Goal: Complete application form

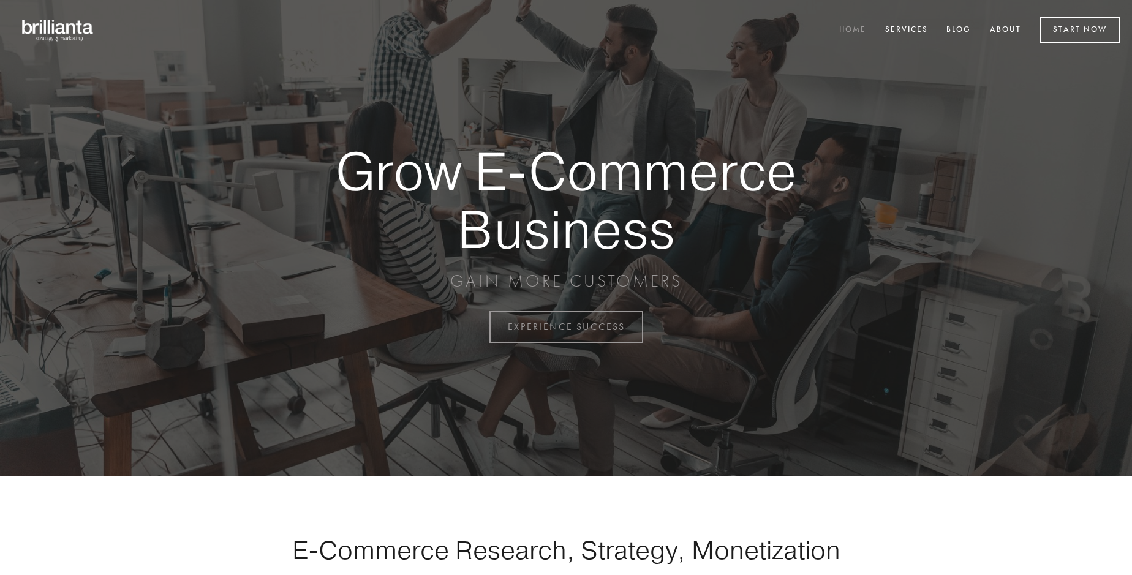
scroll to position [3211, 0]
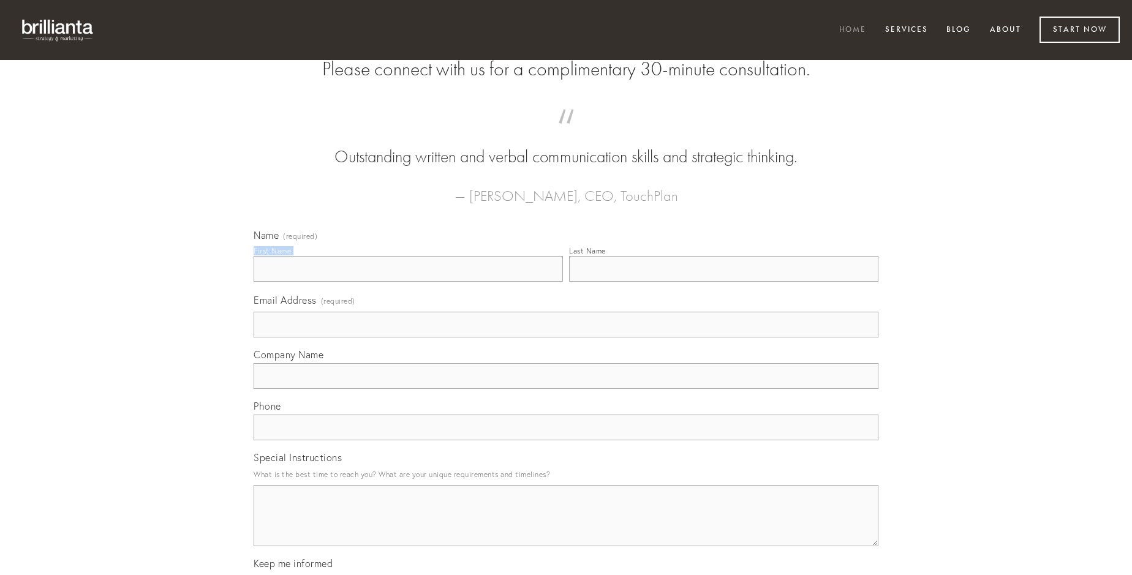
type input "[PERSON_NAME]"
click at [723, 282] on input "Last Name" at bounding box center [723, 269] width 309 height 26
type input "[PERSON_NAME]"
click at [566, 337] on input "Email Address (required)" at bounding box center [566, 325] width 625 height 26
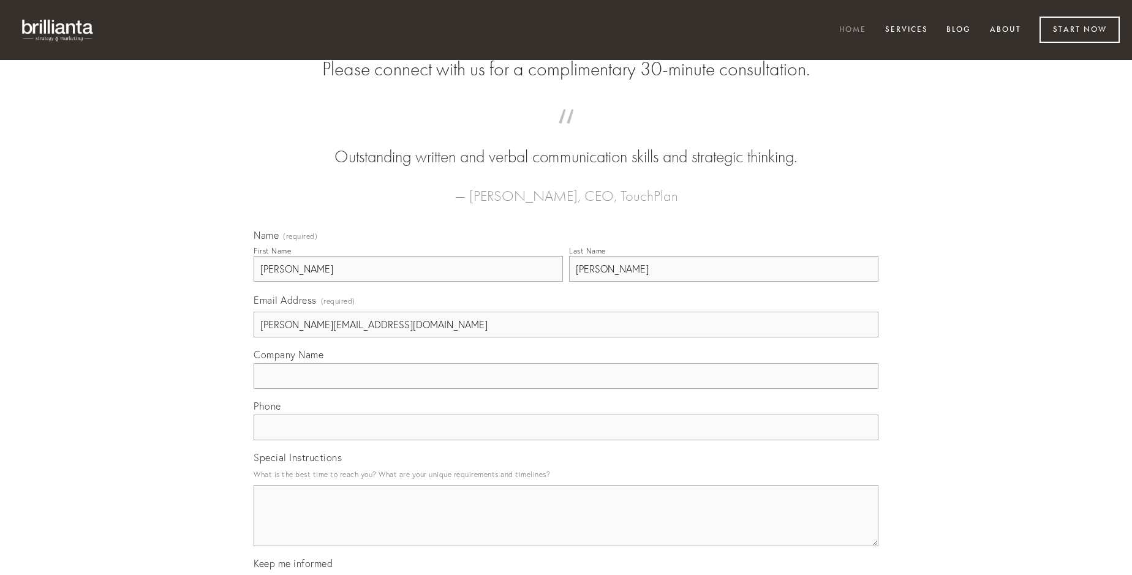
type input "[PERSON_NAME][EMAIL_ADDRESS][DOMAIN_NAME]"
click at [566, 389] on input "Company Name" at bounding box center [566, 376] width 625 height 26
type input "adsum"
click at [566, 440] on input "text" at bounding box center [566, 428] width 625 height 26
click at [566, 527] on textarea "Special Instructions" at bounding box center [566, 515] width 625 height 61
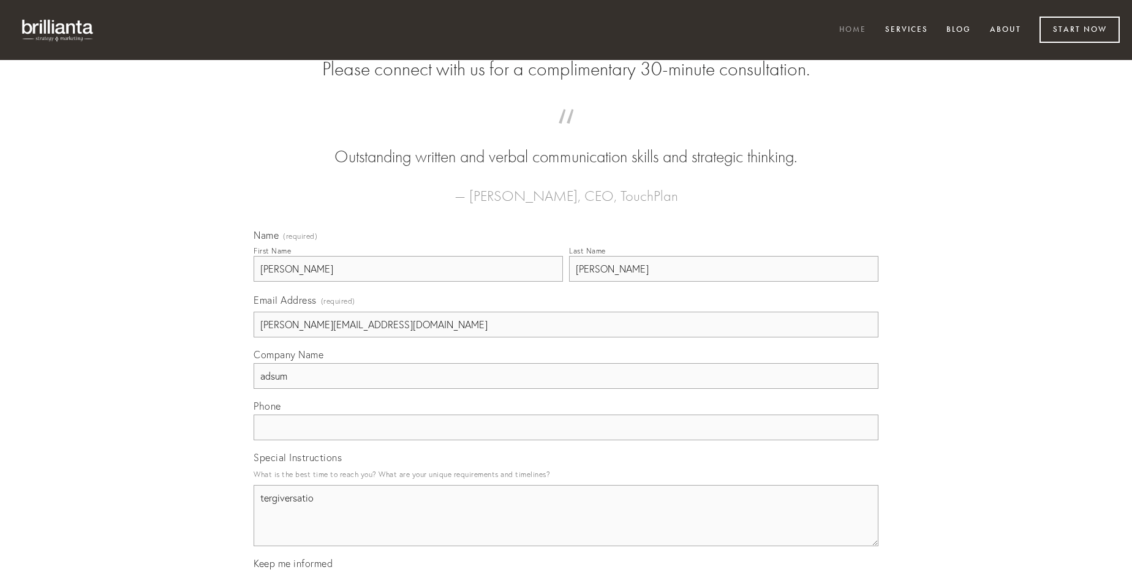
type textarea "tergiversatio"
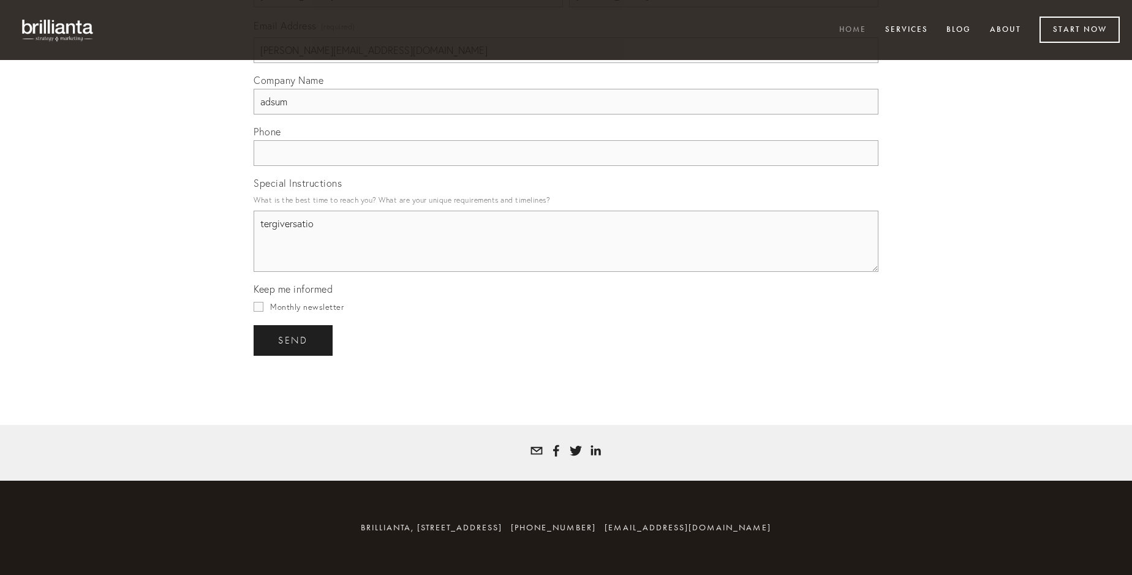
click at [294, 340] on span "send" at bounding box center [293, 340] width 30 height 11
